Goal: Transaction & Acquisition: Obtain resource

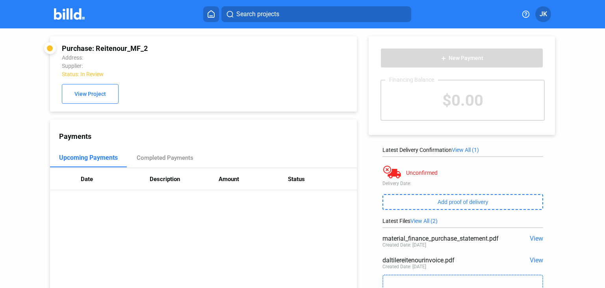
scroll to position [52, 0]
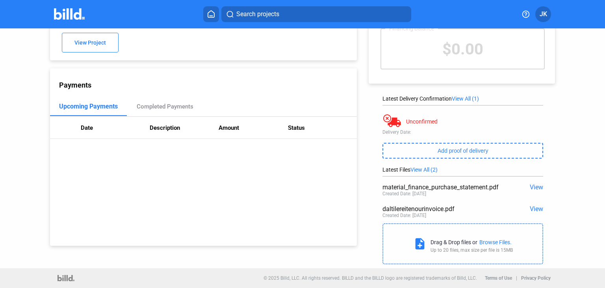
drag, startPoint x: 497, startPoint y: 240, endPoint x: 605, endPoint y: 183, distance: 122.5
click at [596, 240] on div "Purchase: Reitenour_MF_2 Address: Supplier: Status: In Review View Project Paym…" at bounding box center [302, 122] width 605 height 291
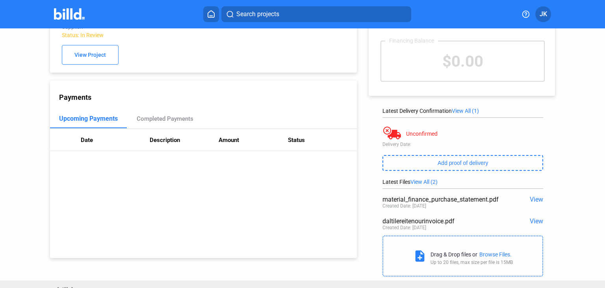
scroll to position [0, 0]
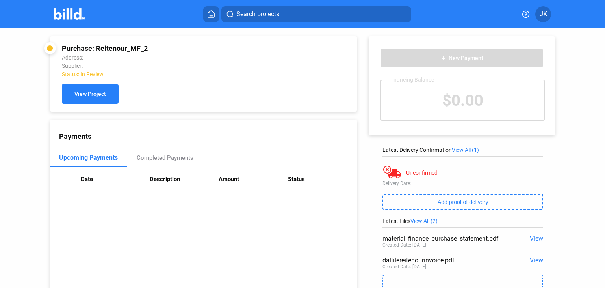
click at [94, 97] on span "View Project" at bounding box center [90, 94] width 32 height 6
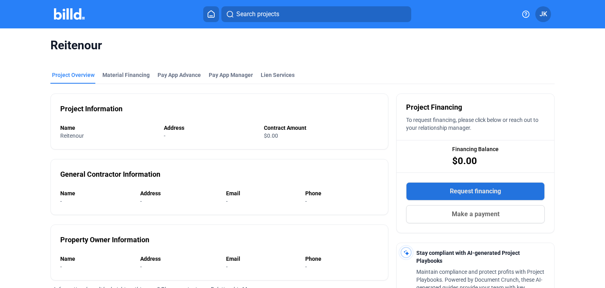
click at [455, 190] on span "Request financing" at bounding box center [475, 190] width 51 height 9
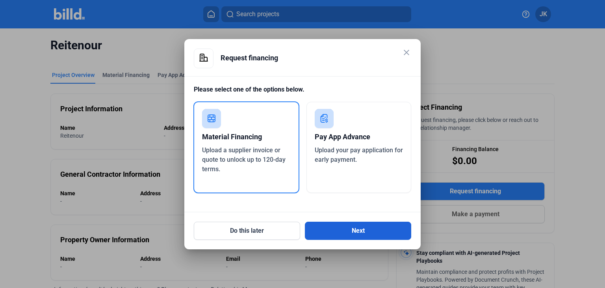
click at [376, 231] on button "Next" at bounding box center [358, 230] width 106 height 18
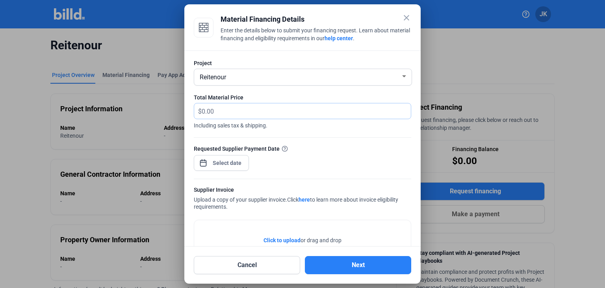
click at [213, 110] on input "text" at bounding box center [302, 110] width 200 height 15
type input "24,763.27"
click at [231, 159] on div "close Material Financing Details Enter the details below to submit your financi…" at bounding box center [302, 144] width 605 height 288
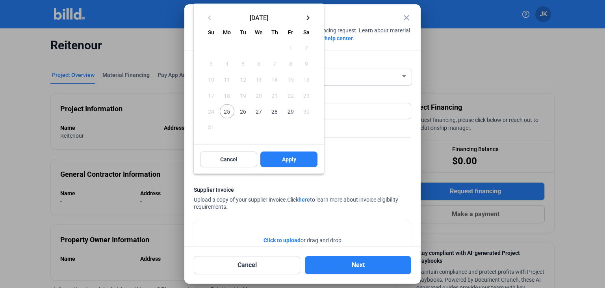
click at [241, 113] on span "26" at bounding box center [243, 111] width 14 height 14
click at [275, 155] on button "Apply" at bounding box center [288, 159] width 57 height 16
type input "[DATE]"
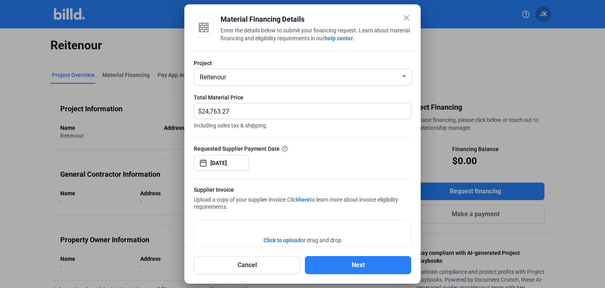
click at [274, 239] on span "Click to upload" at bounding box center [282, 240] width 37 height 6
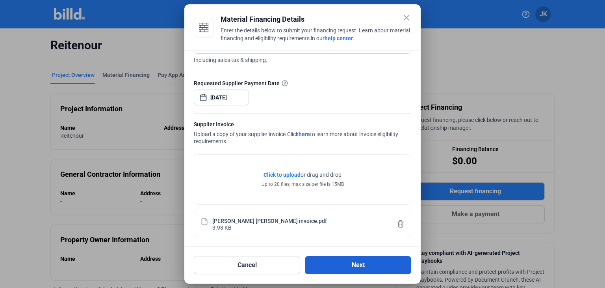
click at [361, 264] on button "Next" at bounding box center [358, 265] width 106 height 18
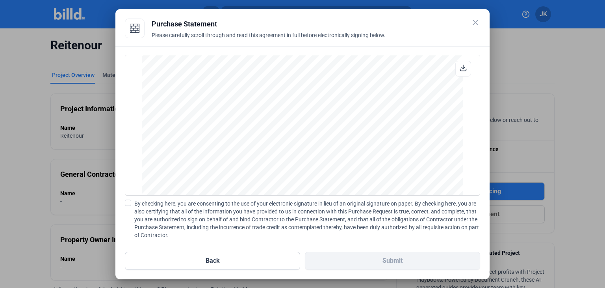
scroll to position [52, 0]
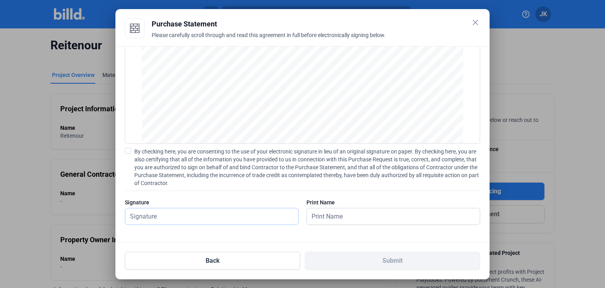
click at [172, 214] on input "text" at bounding box center [211, 216] width 173 height 16
type input "[PERSON_NAME]"
click at [326, 216] on input "text" at bounding box center [389, 216] width 164 height 16
type input "[PERSON_NAME]"
click at [130, 149] on span at bounding box center [128, 150] width 6 height 6
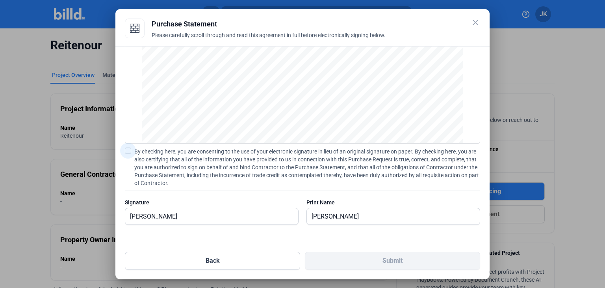
click at [0, 0] on input "By checking here, you are consenting to the use of your electronic signature in…" at bounding box center [0, 0] width 0 height 0
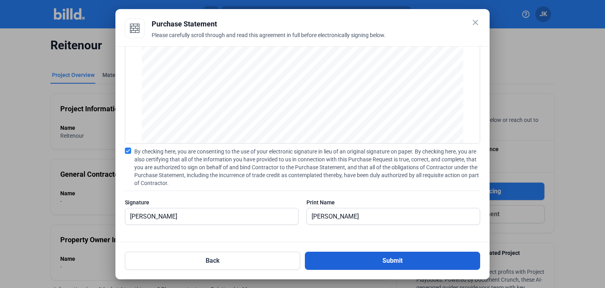
click at [386, 264] on button "Submit" at bounding box center [392, 260] width 175 height 18
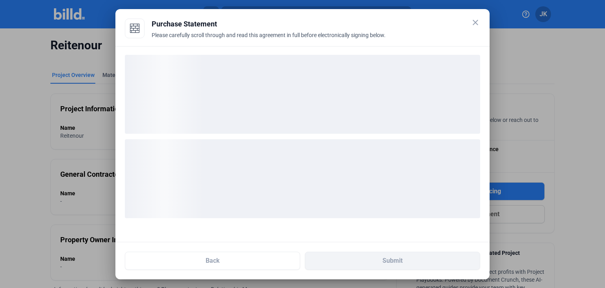
scroll to position [0, 0]
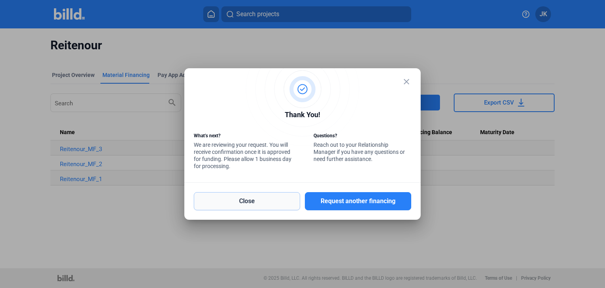
click at [259, 201] on button "Close" at bounding box center [247, 201] width 106 height 18
